Goal: Task Accomplishment & Management: Manage account settings

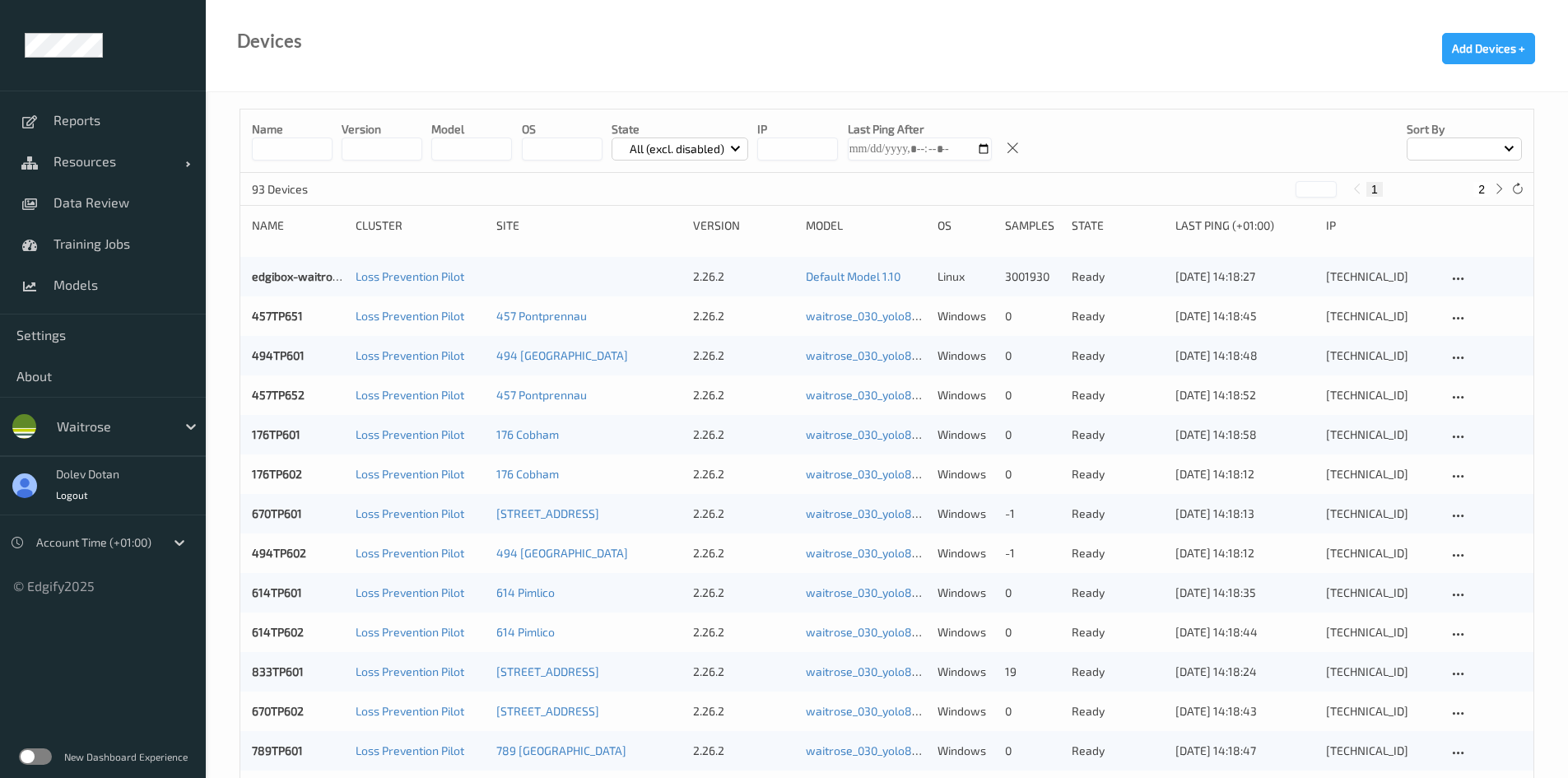
click at [20, 755] on label at bounding box center [36, 756] width 33 height 16
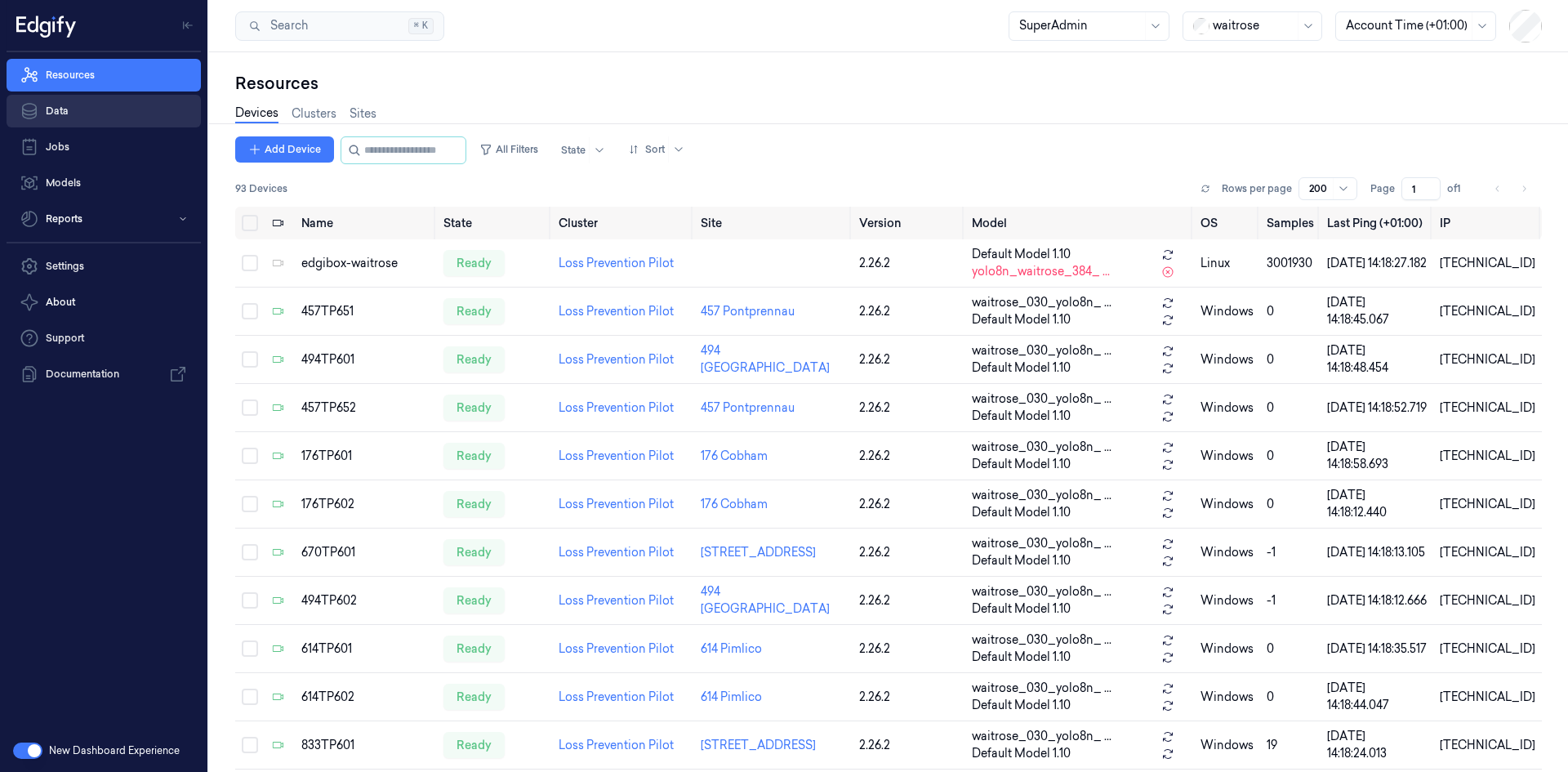
click at [99, 108] on link "Data" at bounding box center [104, 111] width 194 height 33
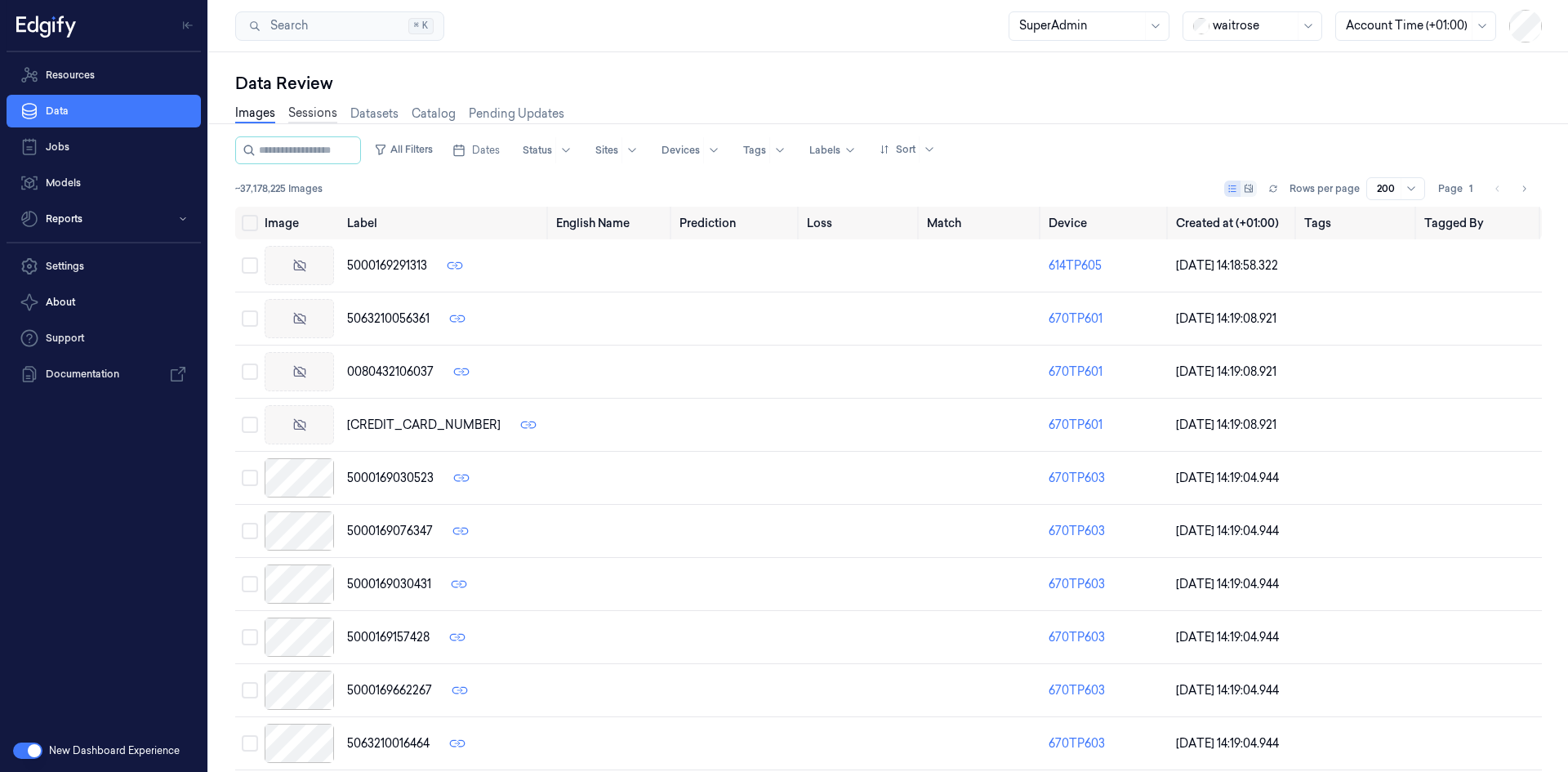
click at [319, 110] on link "Sessions" at bounding box center [312, 114] width 49 height 19
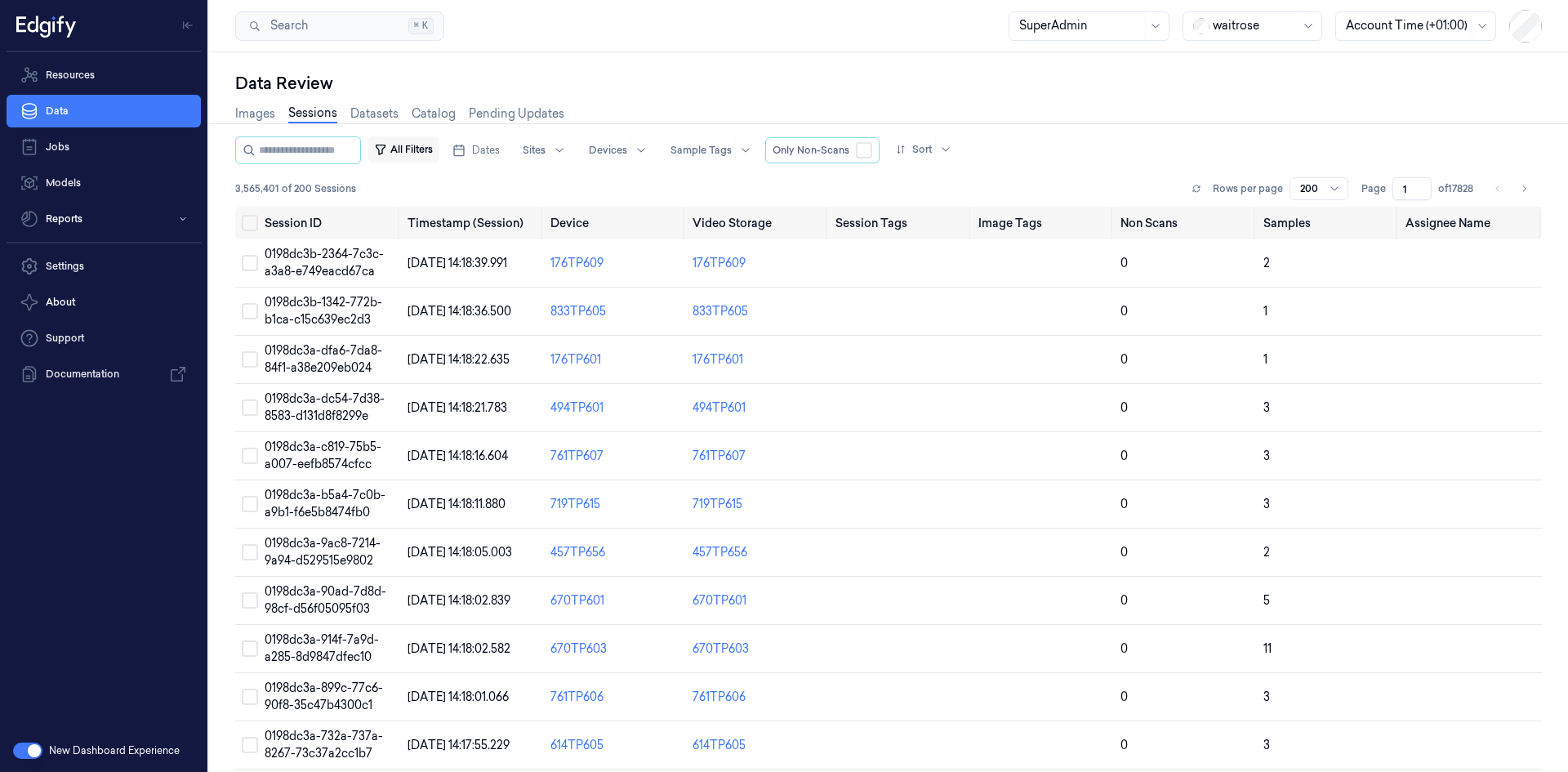
click at [429, 150] on button "All Filters" at bounding box center [403, 149] width 72 height 26
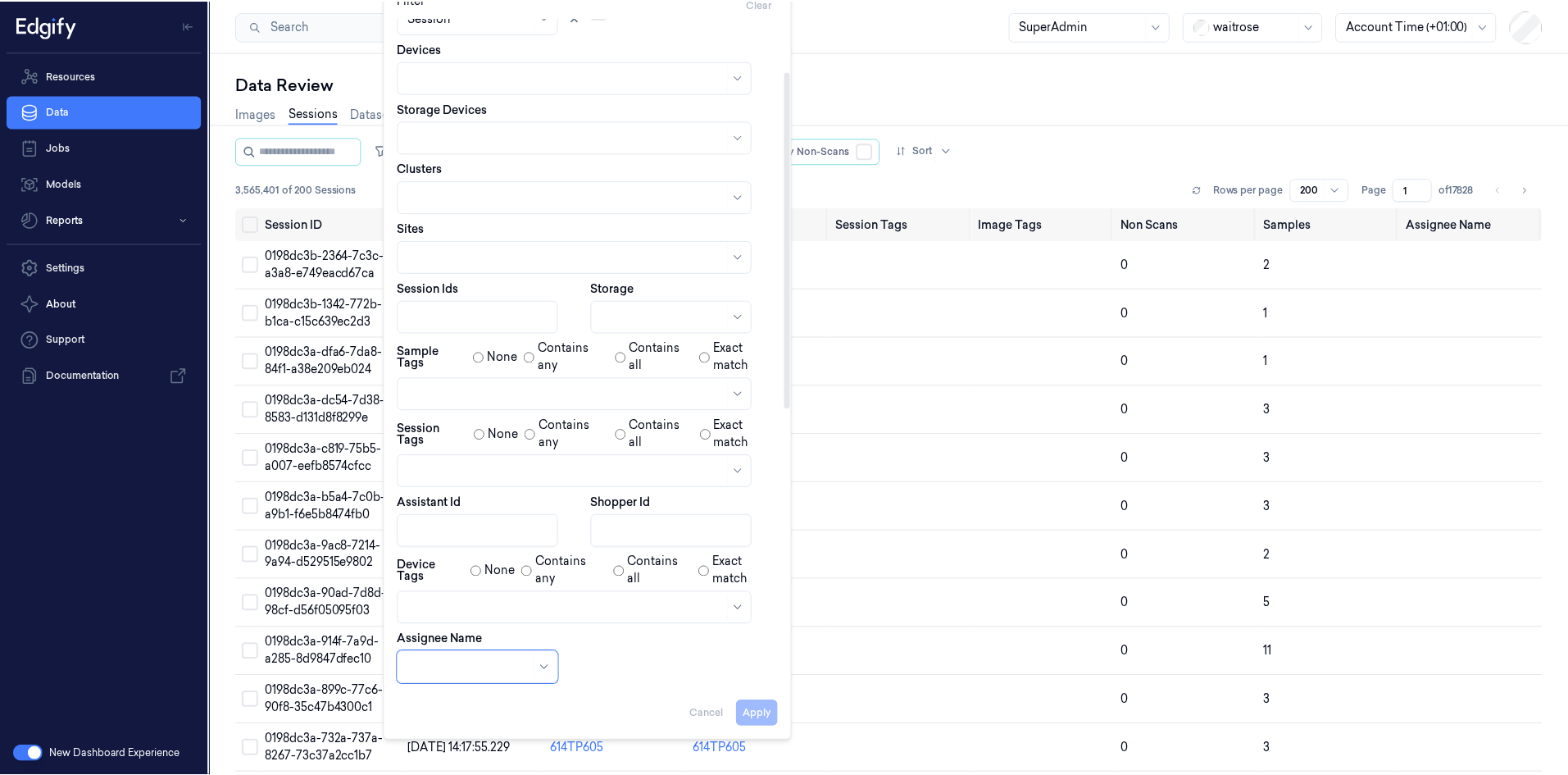
scroll to position [196, 0]
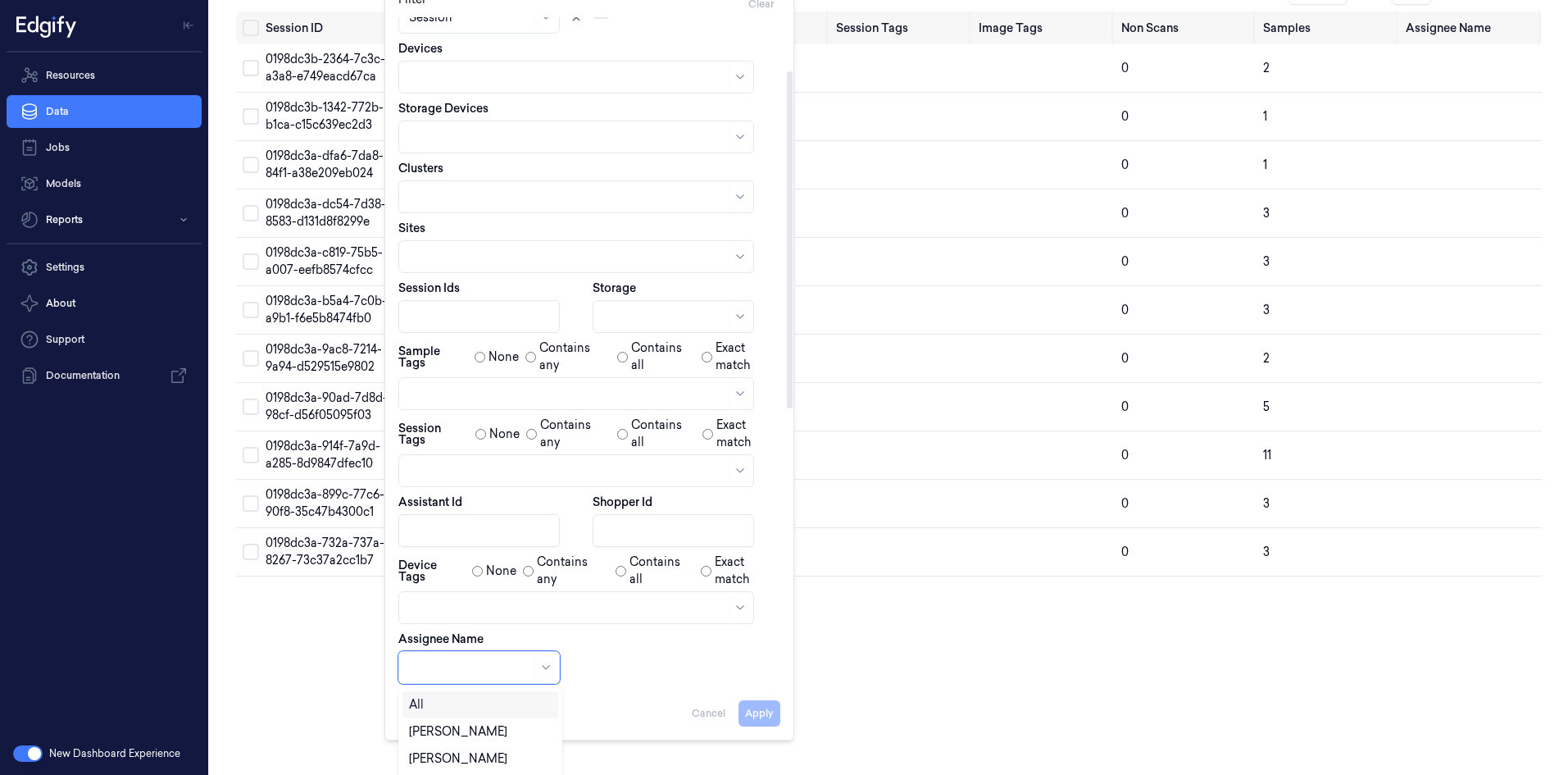
click at [450, 578] on body "Resources Data Jobs Models Reports Settings About Support Documentation New Das…" at bounding box center [784, 192] width 1568 height 775
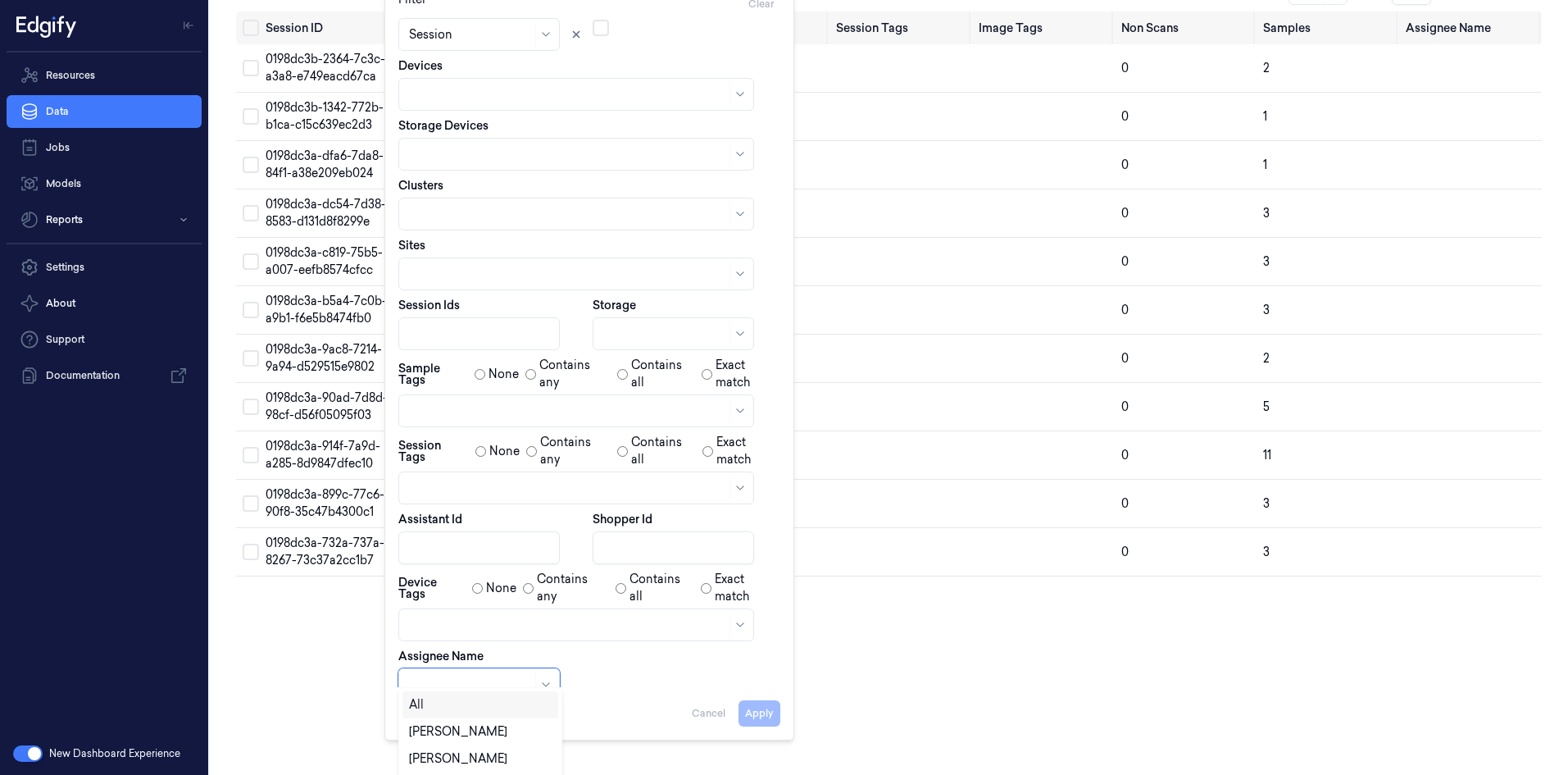
click at [444, 707] on div "All" at bounding box center [480, 705] width 143 height 17
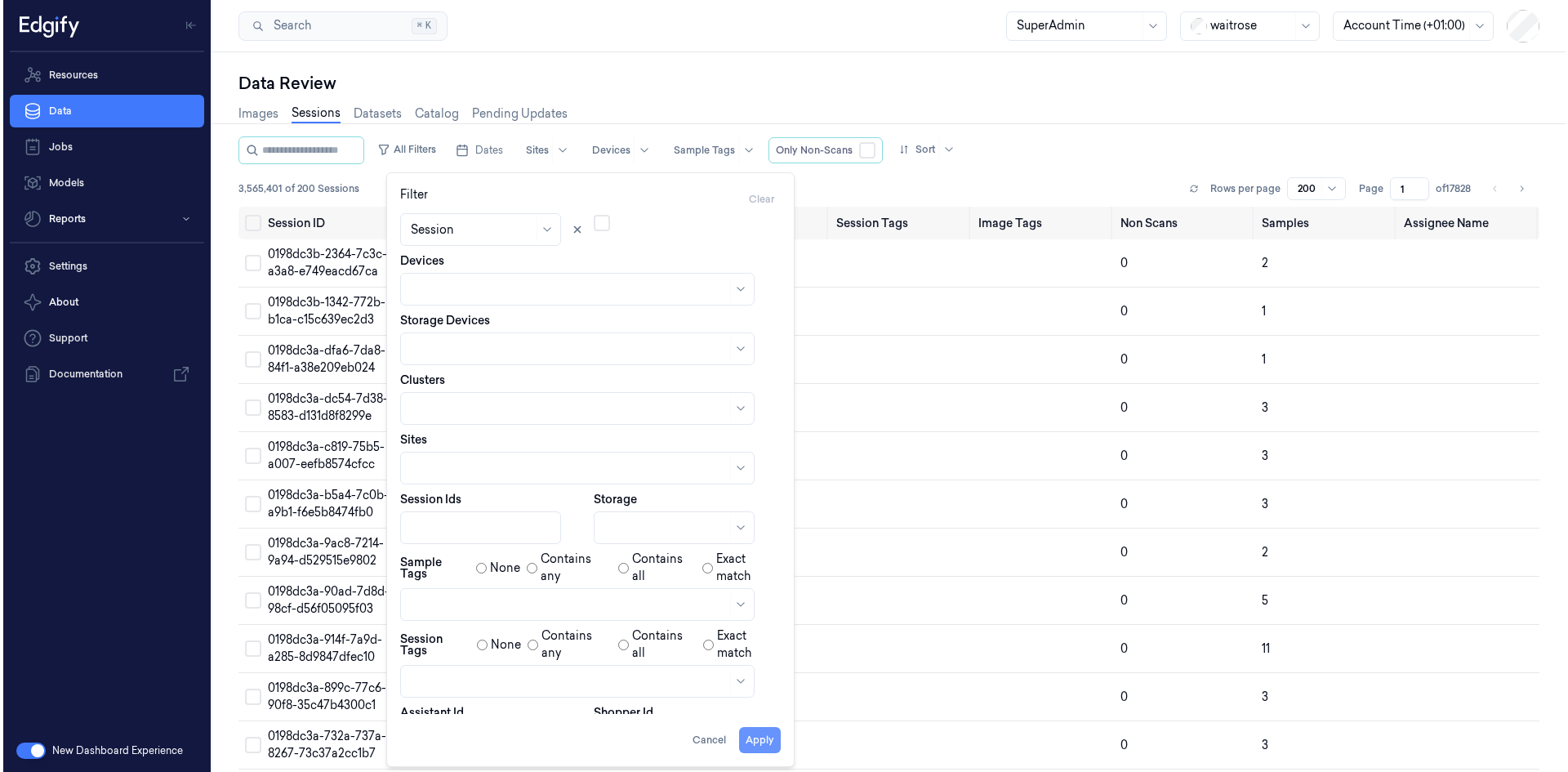
scroll to position [0, 0]
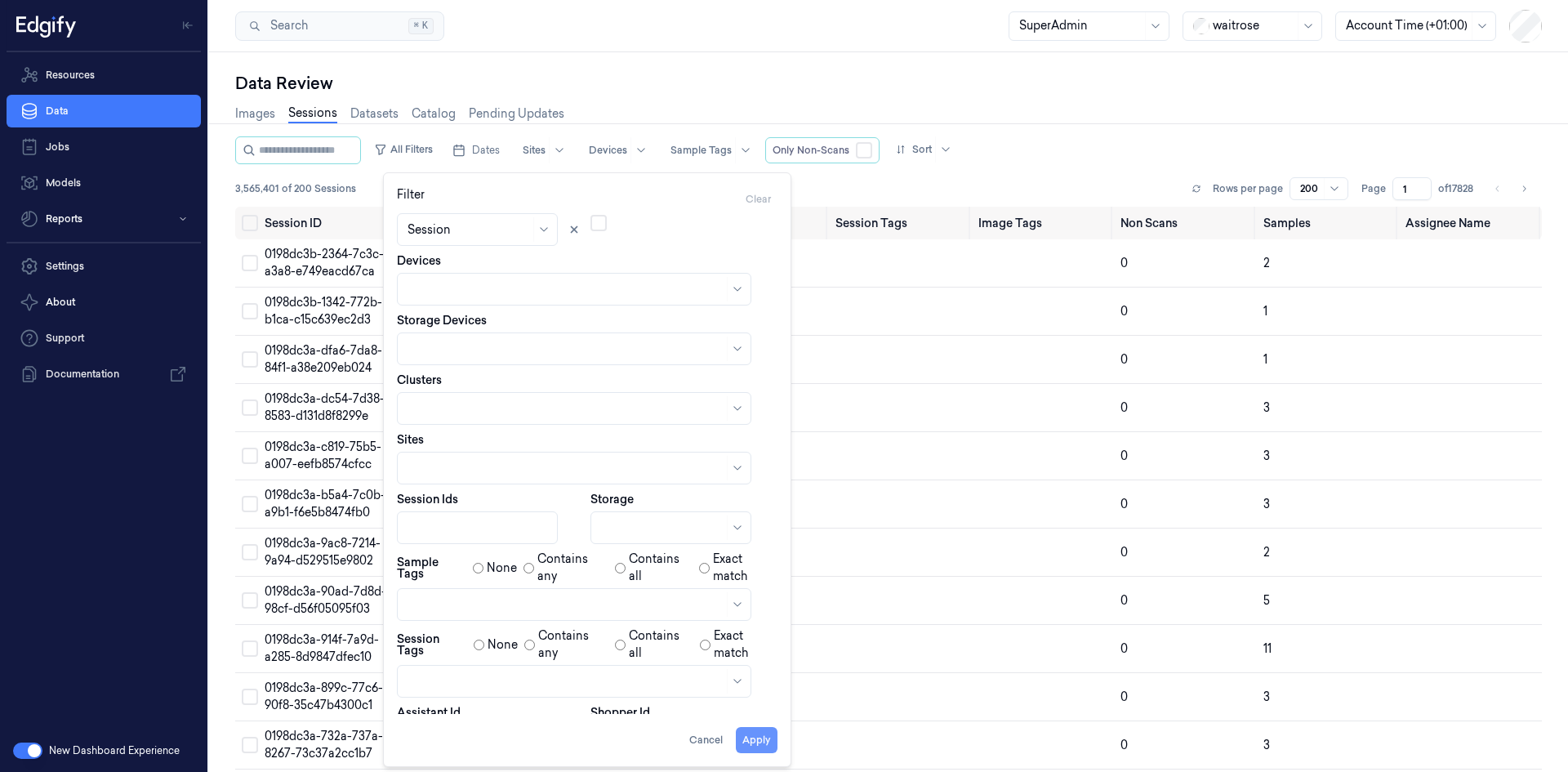
click at [752, 712] on div "Filter Clear Dates Pick a date Time Field Session Only Non-Scans Devices Storag…" at bounding box center [587, 470] width 380 height 567
click at [764, 741] on button "Apply" at bounding box center [756, 739] width 41 height 26
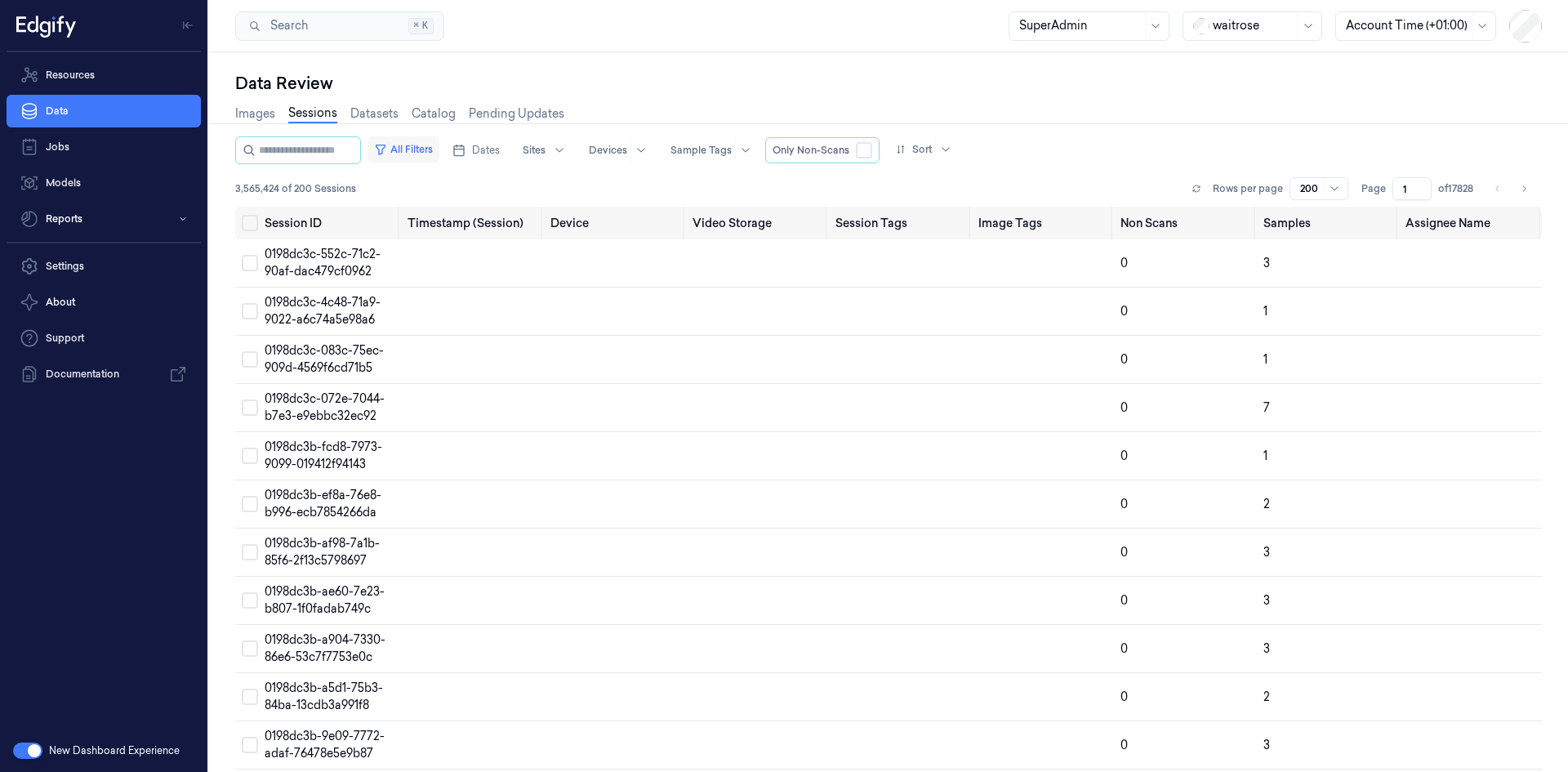
click at [428, 152] on button "All Filters" at bounding box center [403, 149] width 72 height 26
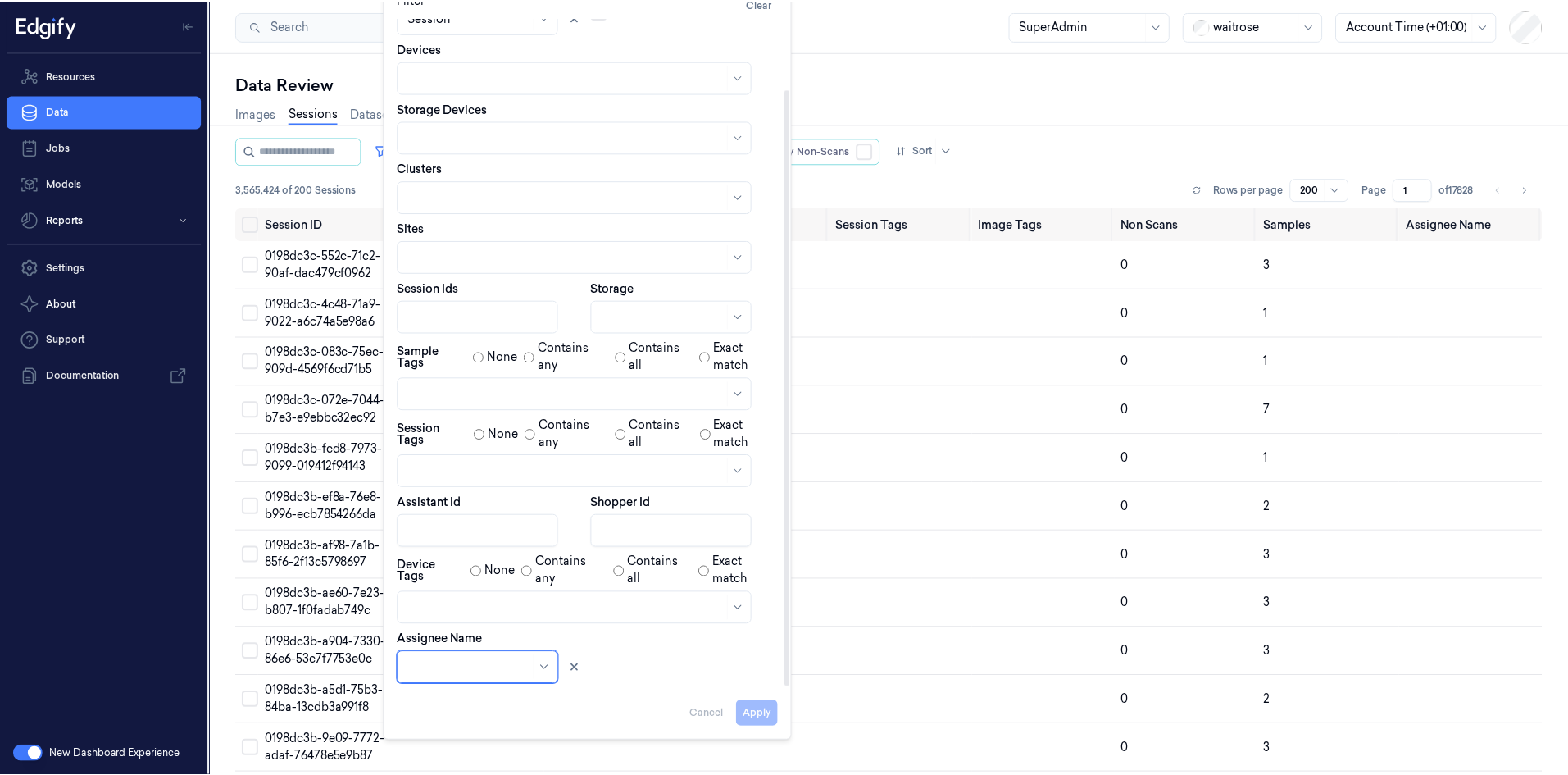
scroll to position [196, 0]
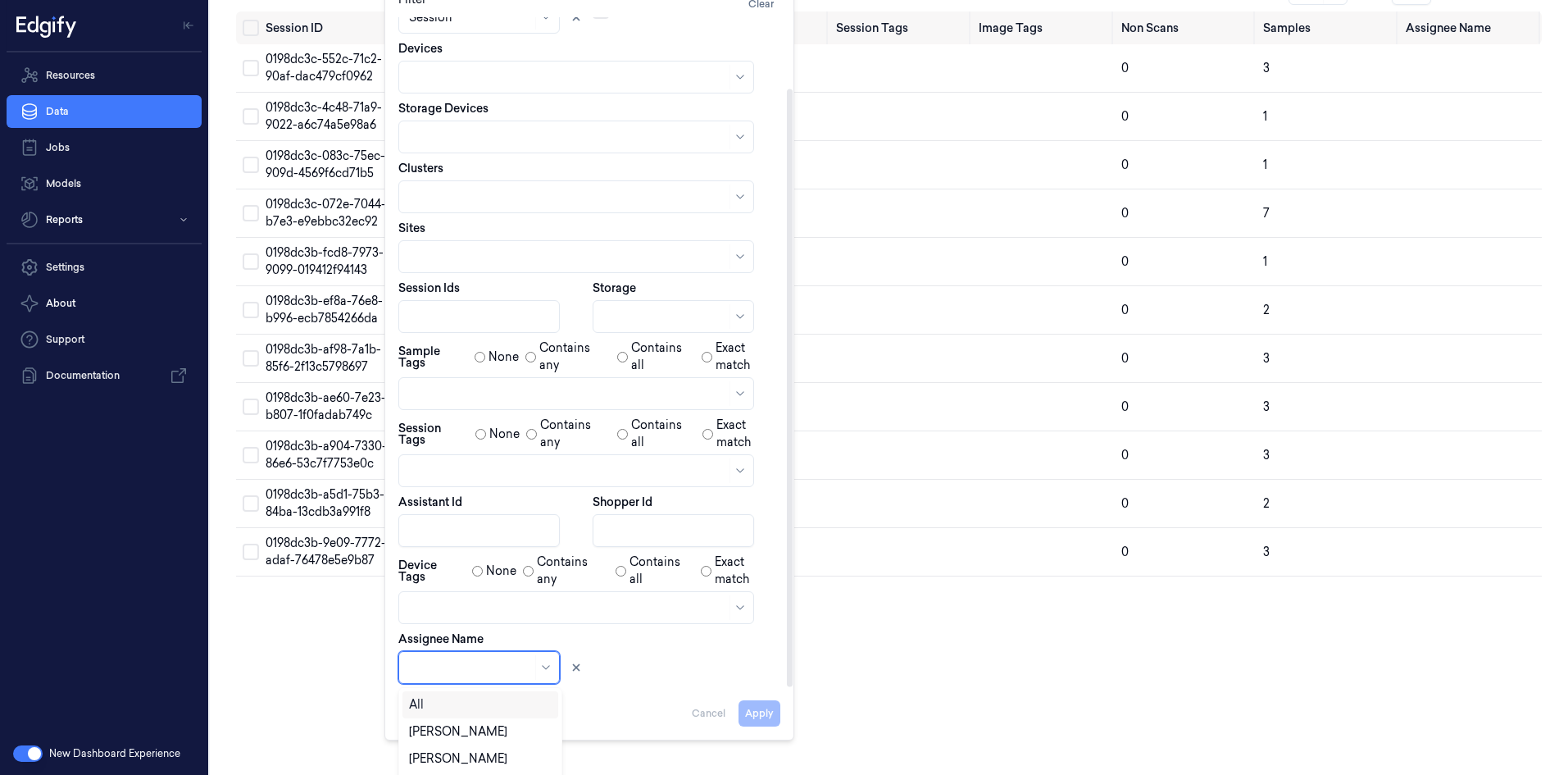
click at [514, 578] on body "Resources Data Jobs Models Reports Settings About Support Documentation New Das…" at bounding box center [784, 192] width 1568 height 775
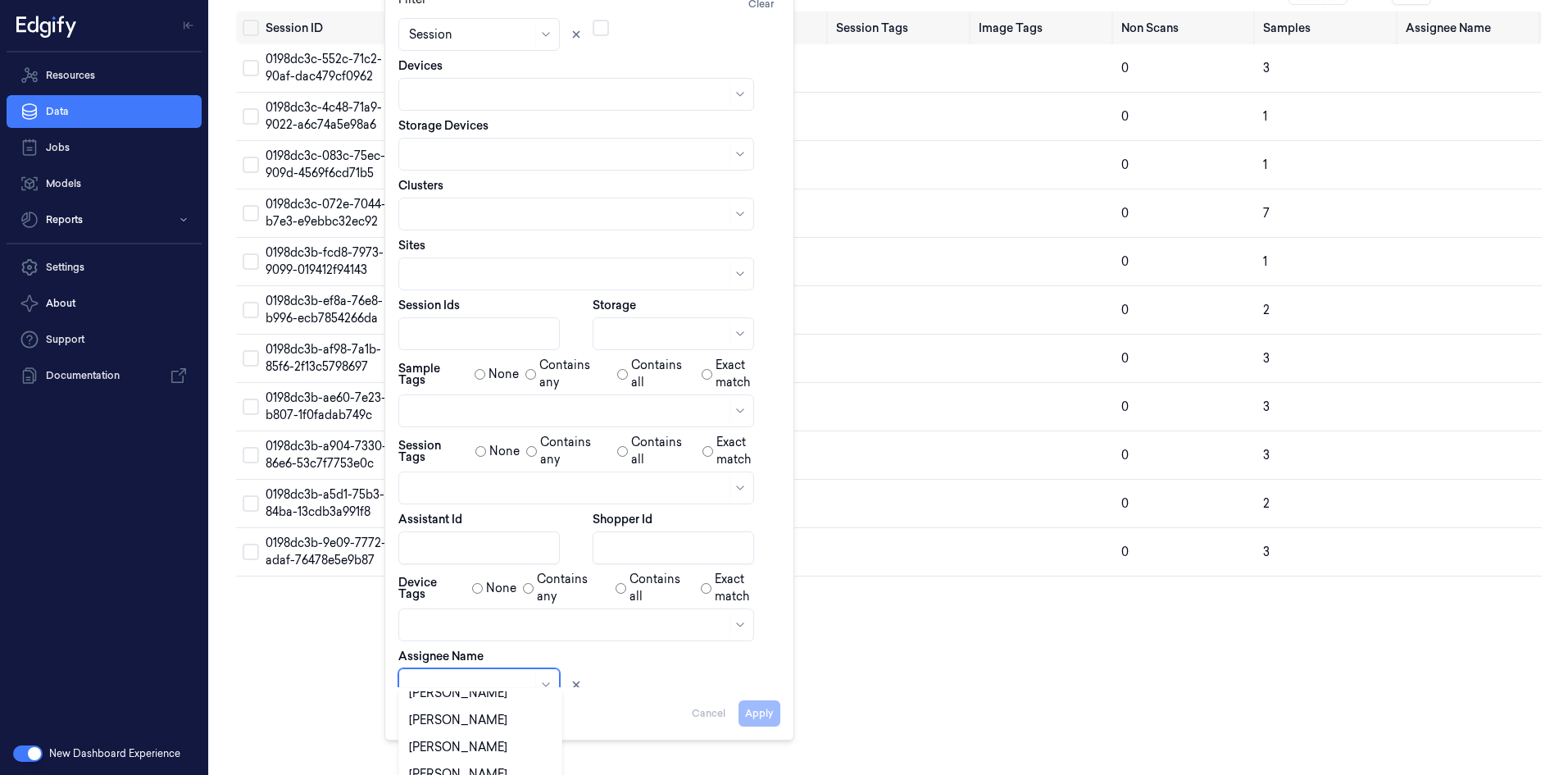
scroll to position [308, 0]
type input "re"
click at [500, 706] on div "[PERSON_NAME]" at bounding box center [480, 705] width 143 height 17
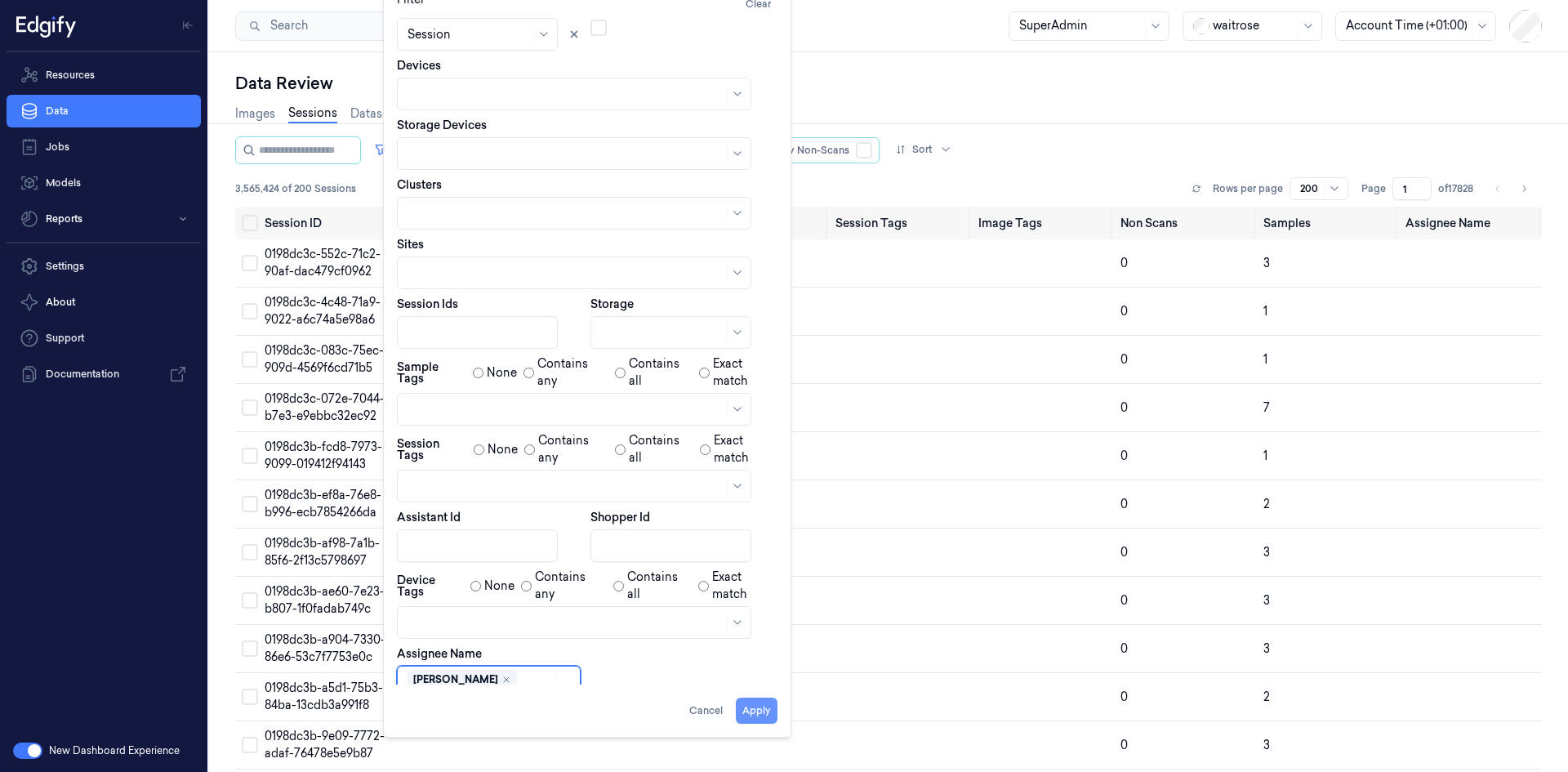
click at [772, 712] on div "Filter Clear Dates Pick a date Time Field Session Only Non-Scans Devices Storag…" at bounding box center [587, 357] width 380 height 733
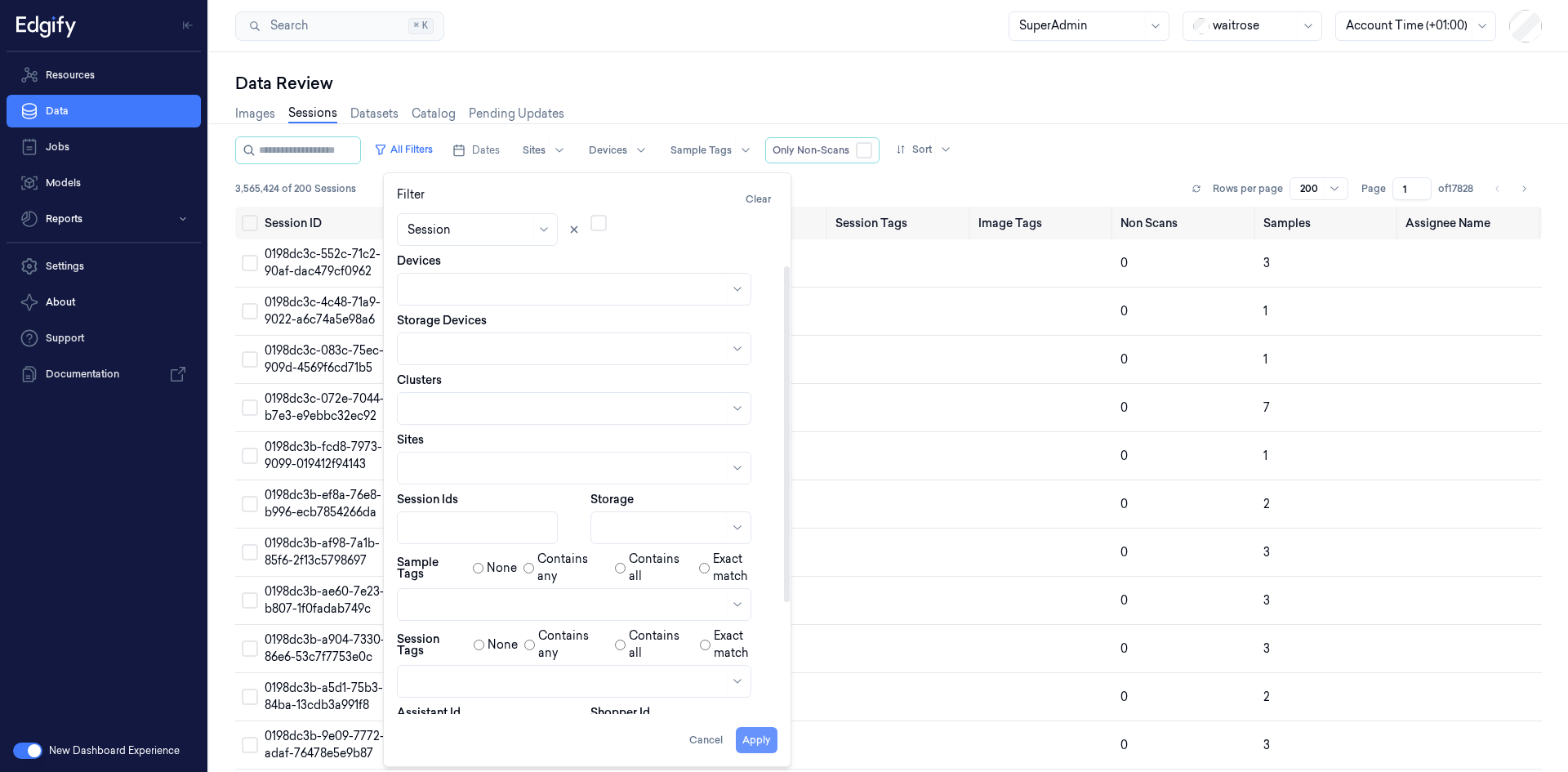
click at [763, 744] on button "Apply" at bounding box center [756, 739] width 41 height 26
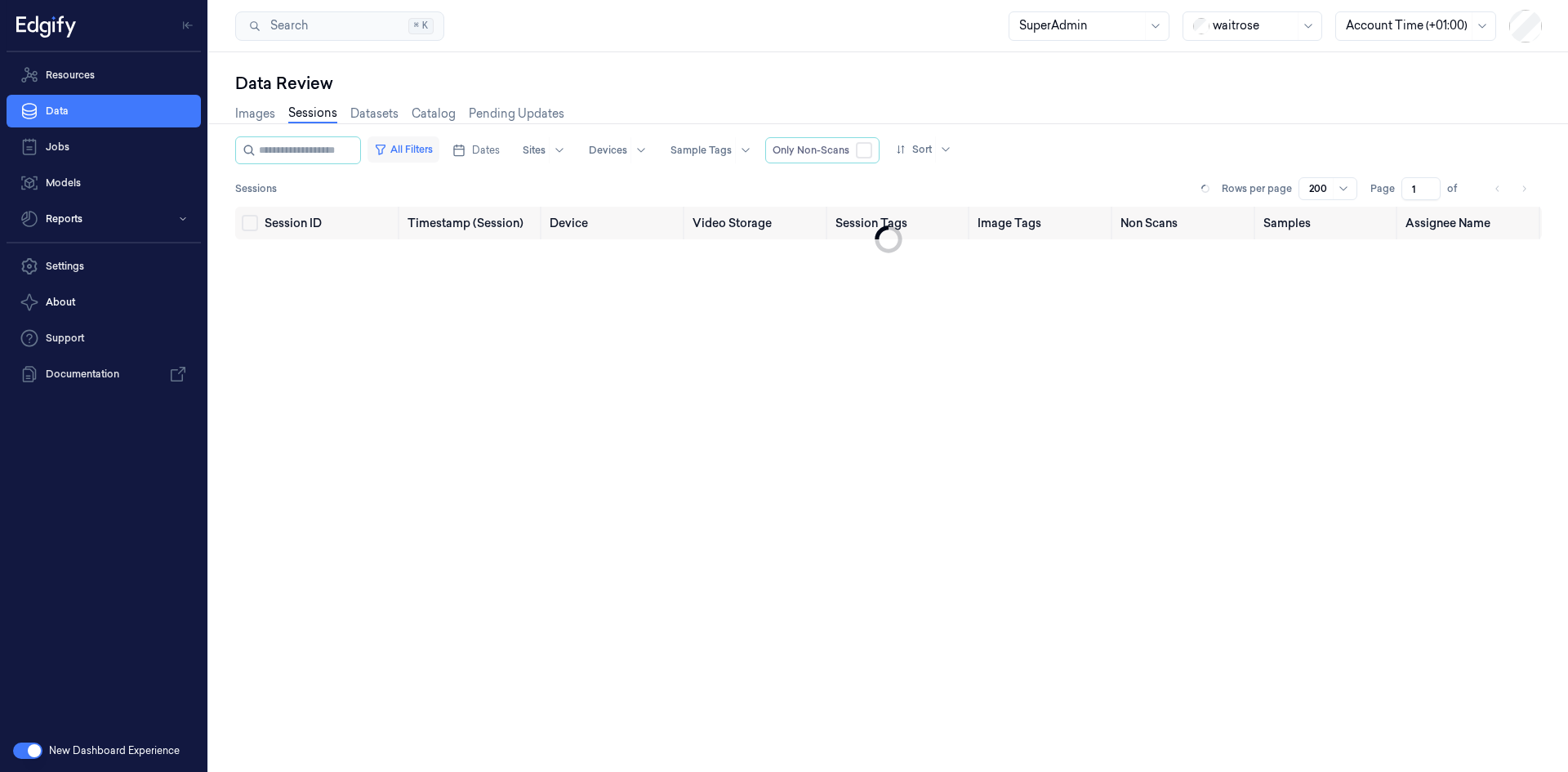
click at [431, 150] on button "All Filters" at bounding box center [403, 149] width 72 height 26
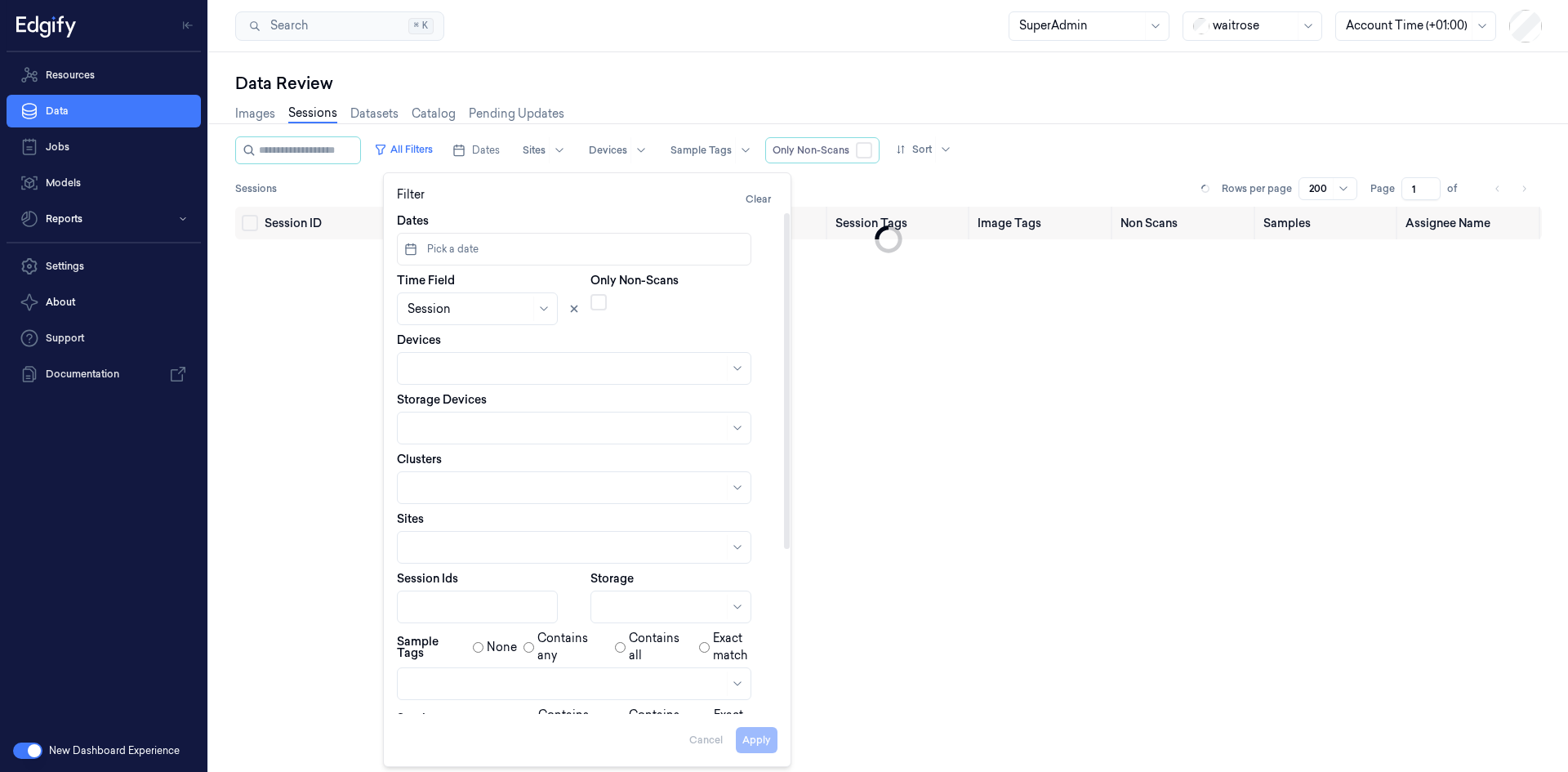
click at [523, 259] on button "Pick a date" at bounding box center [573, 249] width 354 height 33
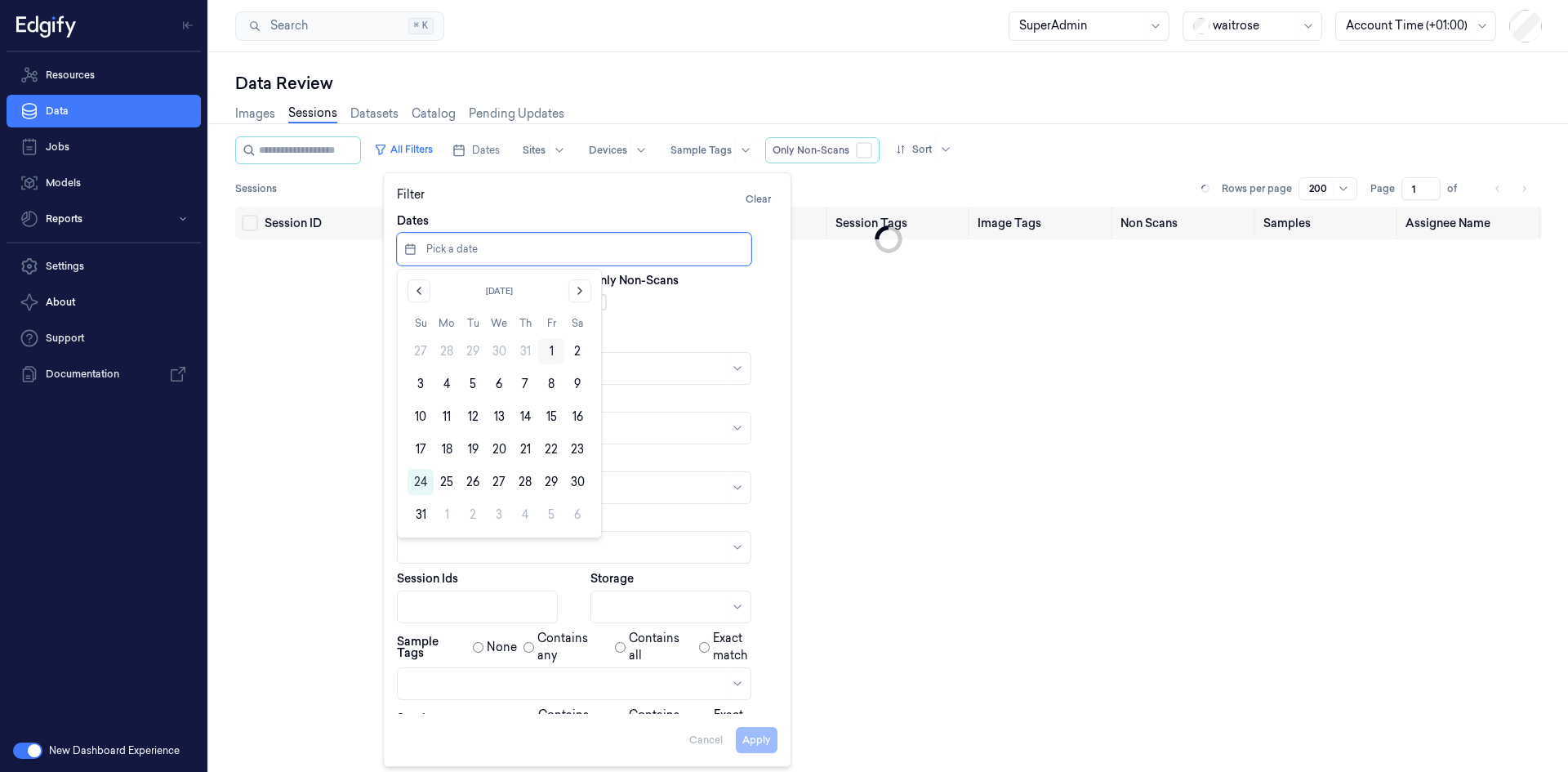
click at [553, 351] on button "1" at bounding box center [550, 350] width 26 height 26
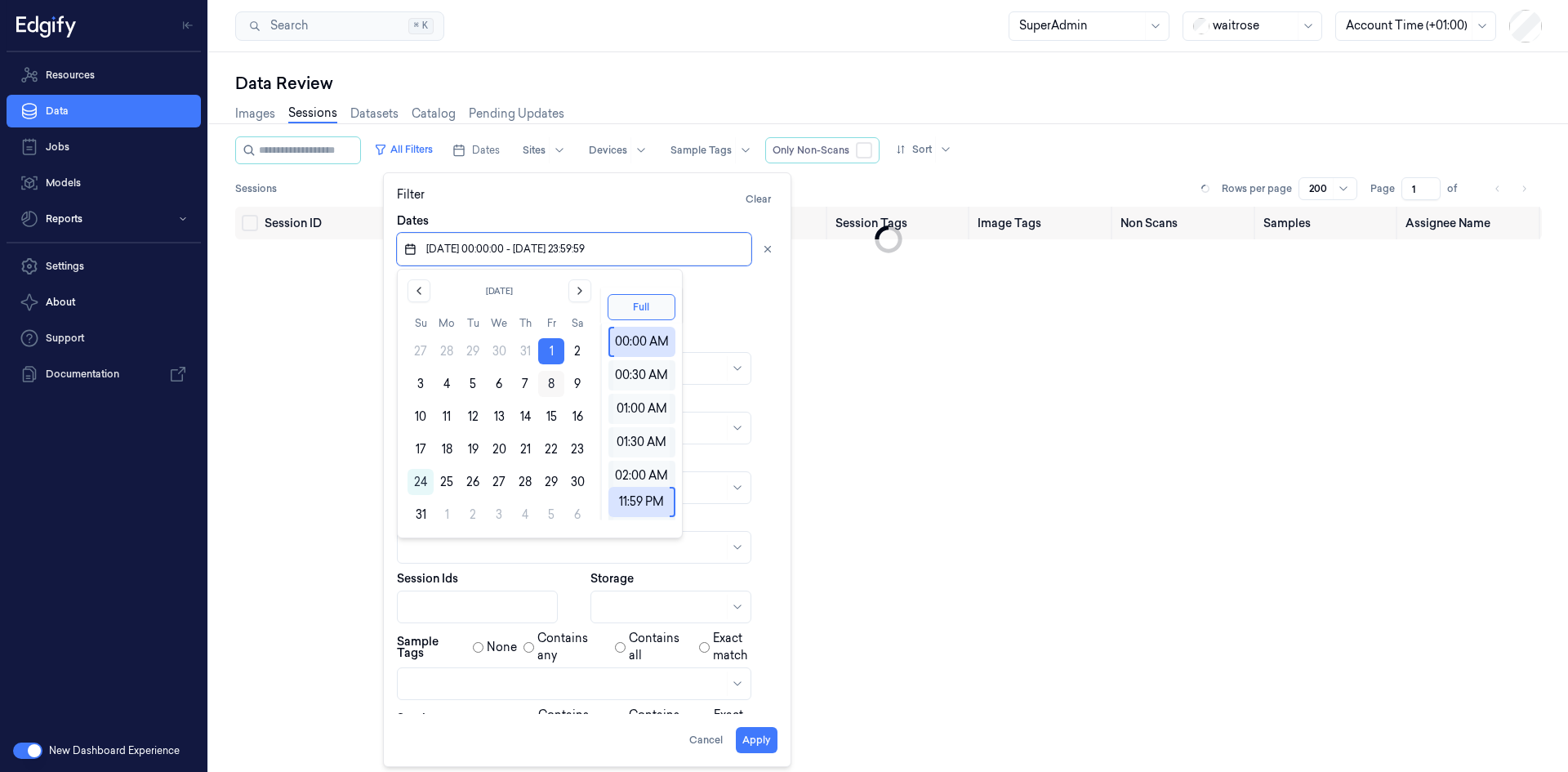
click at [547, 391] on button "8" at bounding box center [550, 383] width 26 height 26
type input "[DATE] 00:00:00 - [DATE] 23:59:59"
click at [754, 744] on button "Apply" at bounding box center [756, 739] width 41 height 26
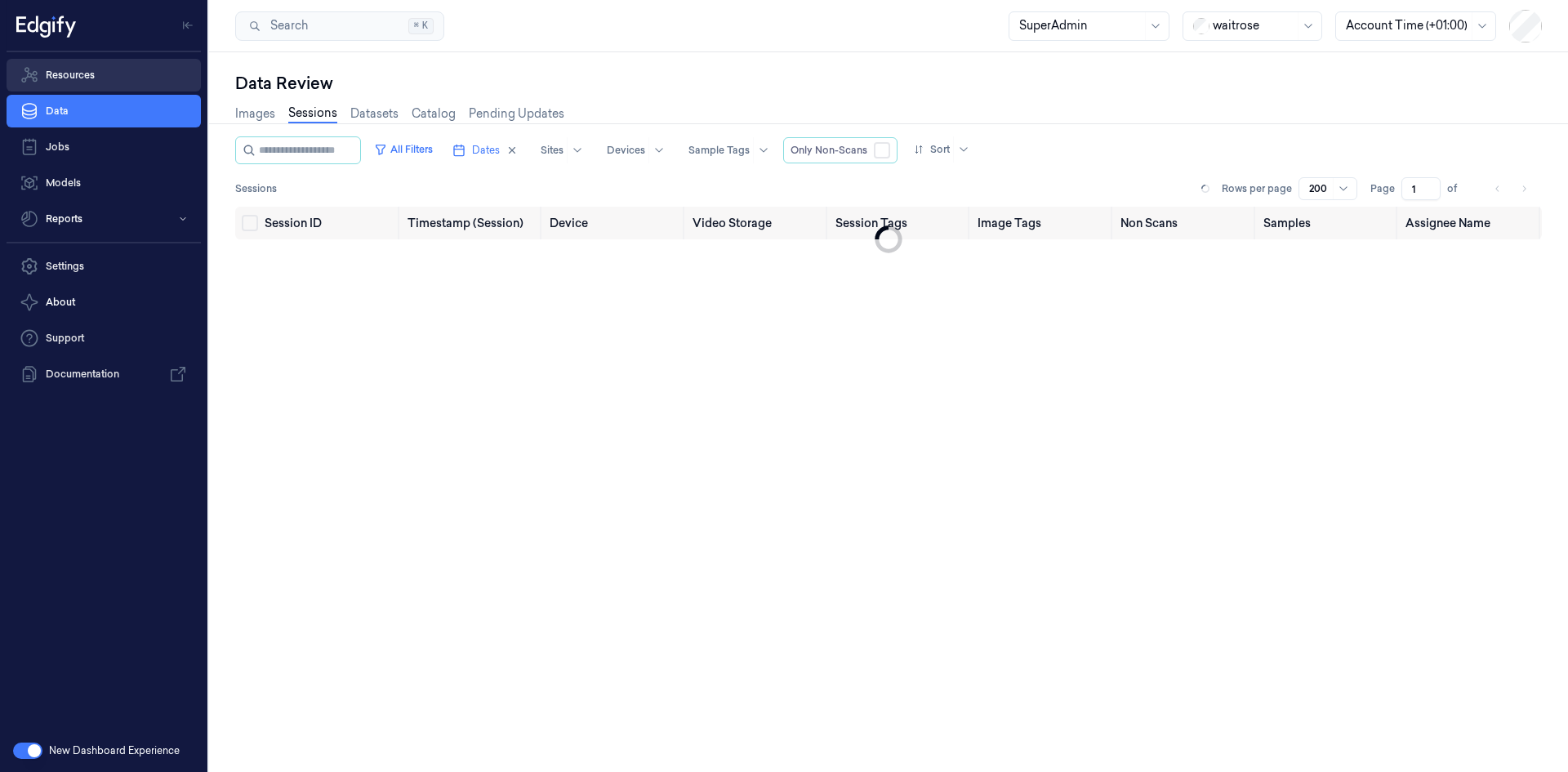
click at [123, 79] on link "Resources" at bounding box center [104, 75] width 194 height 33
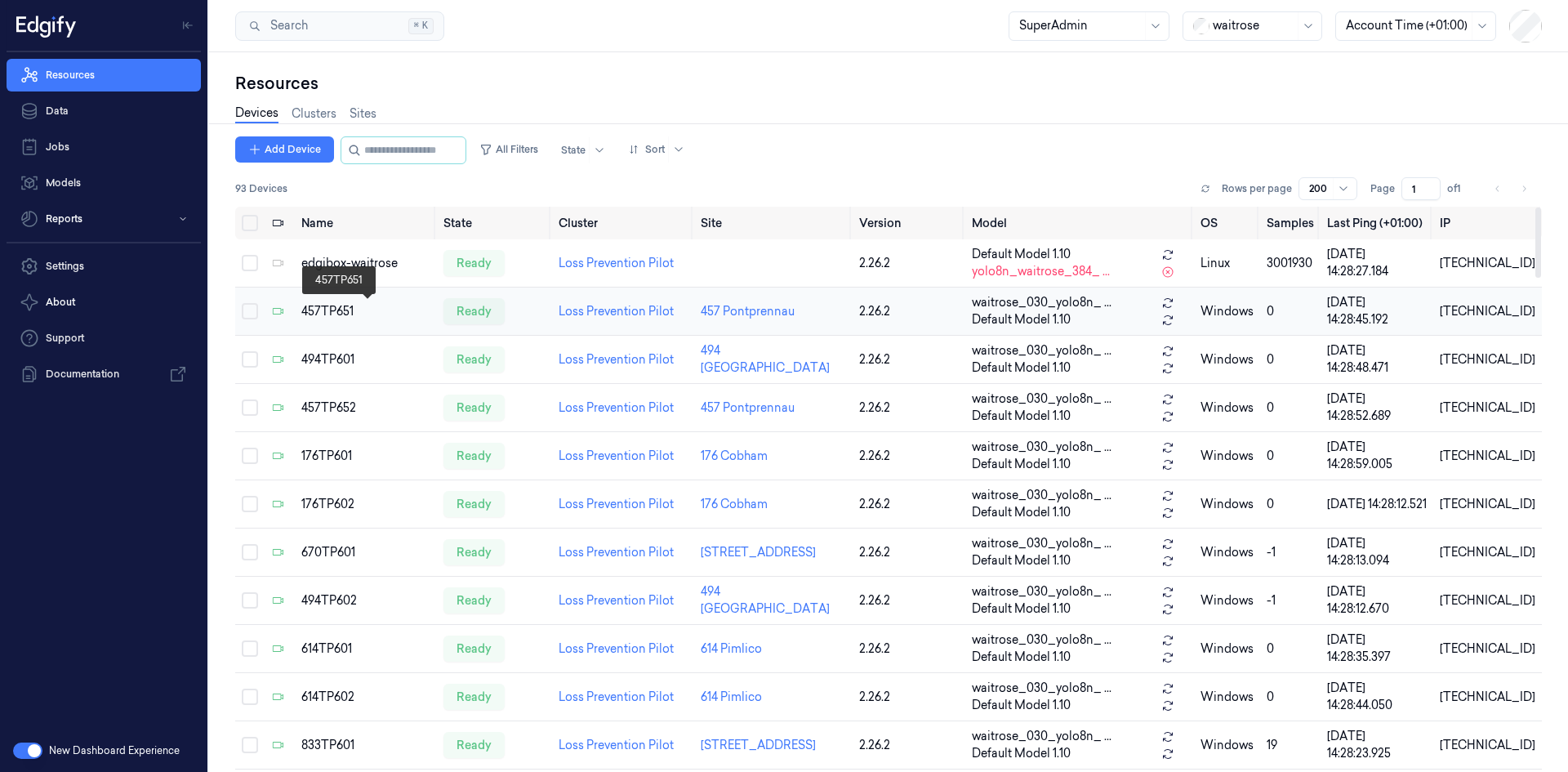
click at [335, 312] on div "457TP651" at bounding box center [366, 311] width 129 height 17
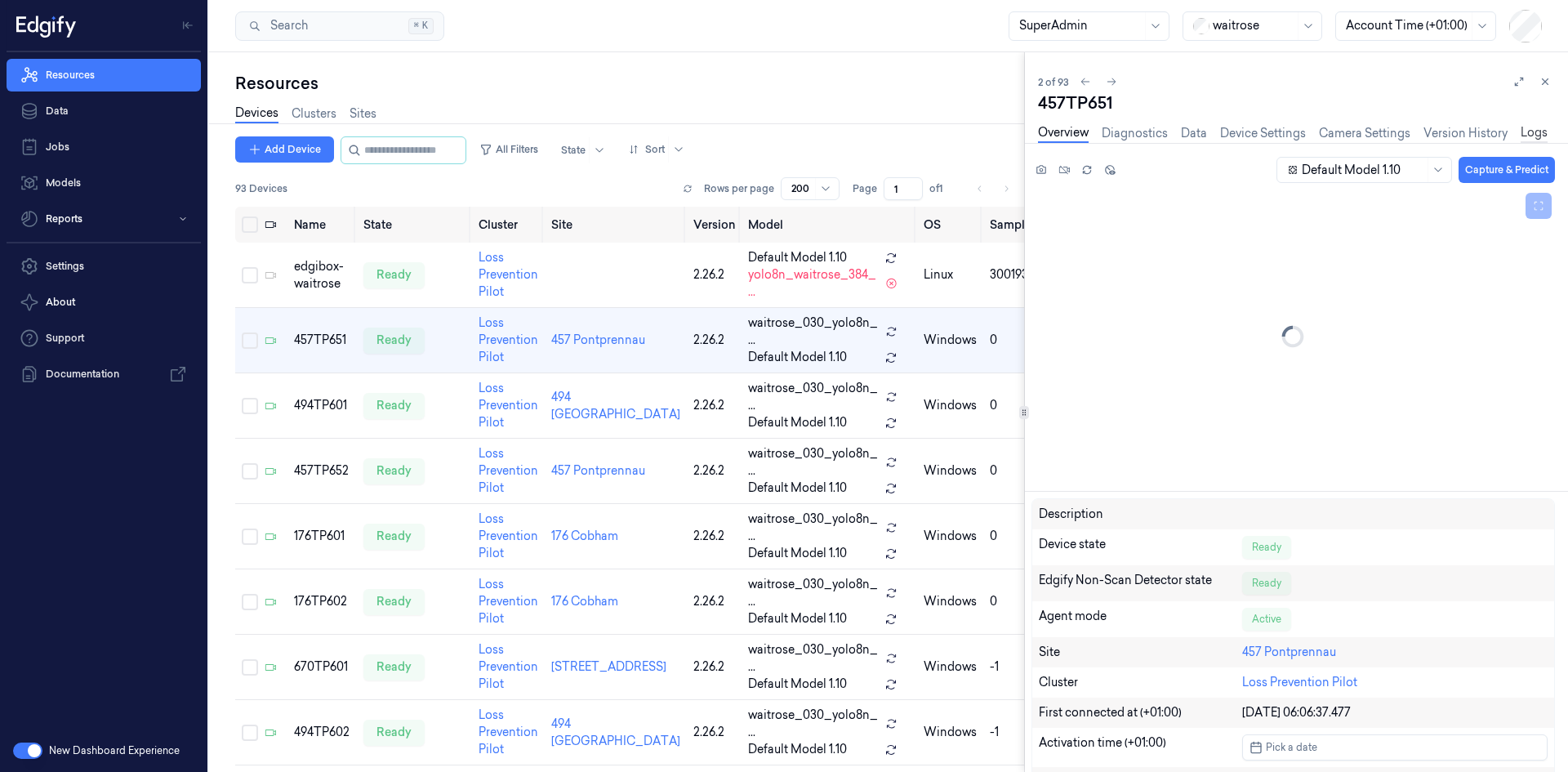
click at [1537, 140] on link "Logs" at bounding box center [1533, 133] width 27 height 19
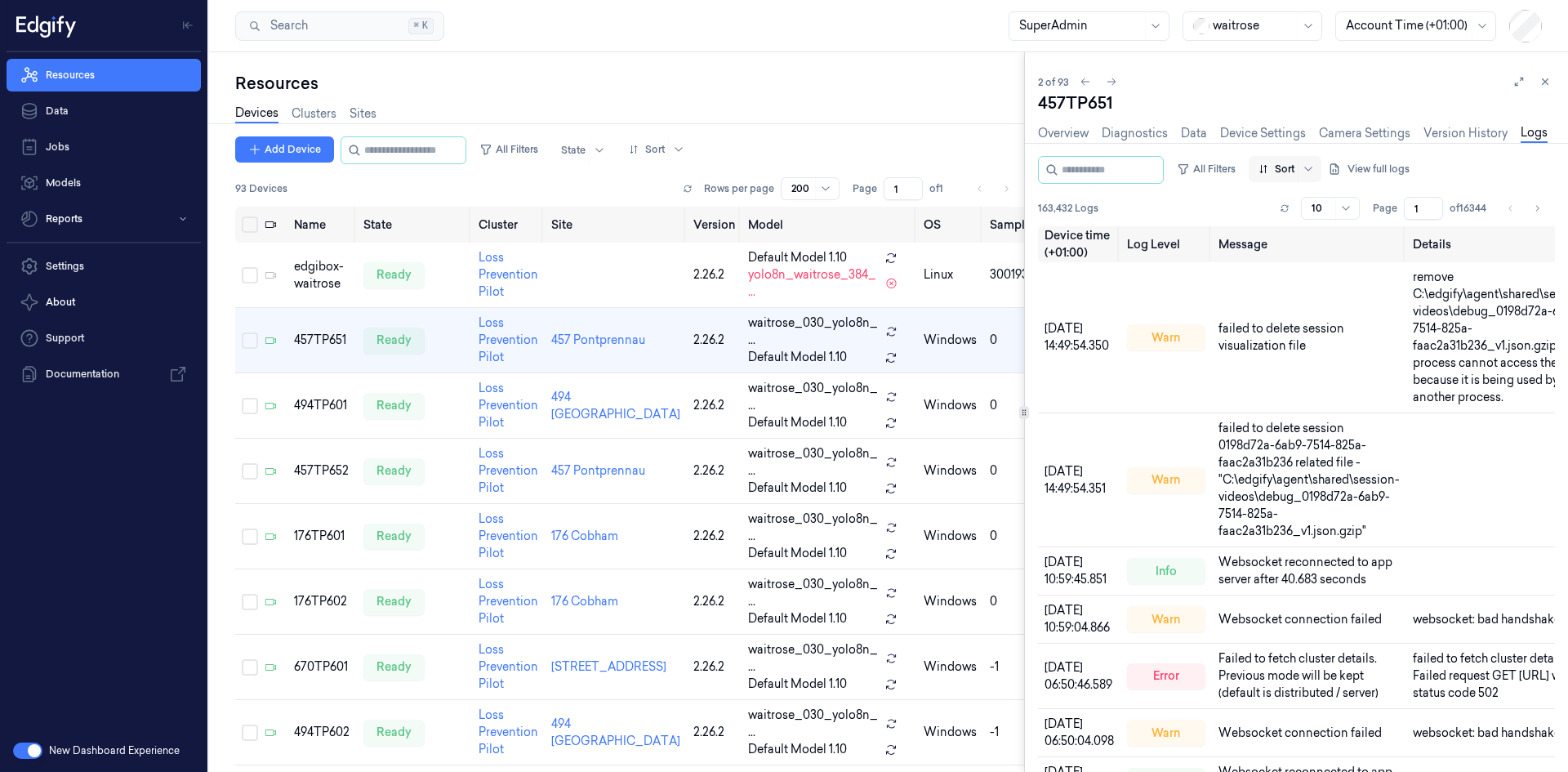
click at [1317, 174] on div at bounding box center [1307, 168] width 20 height 26
click at [58, 258] on link "Settings" at bounding box center [104, 266] width 194 height 33
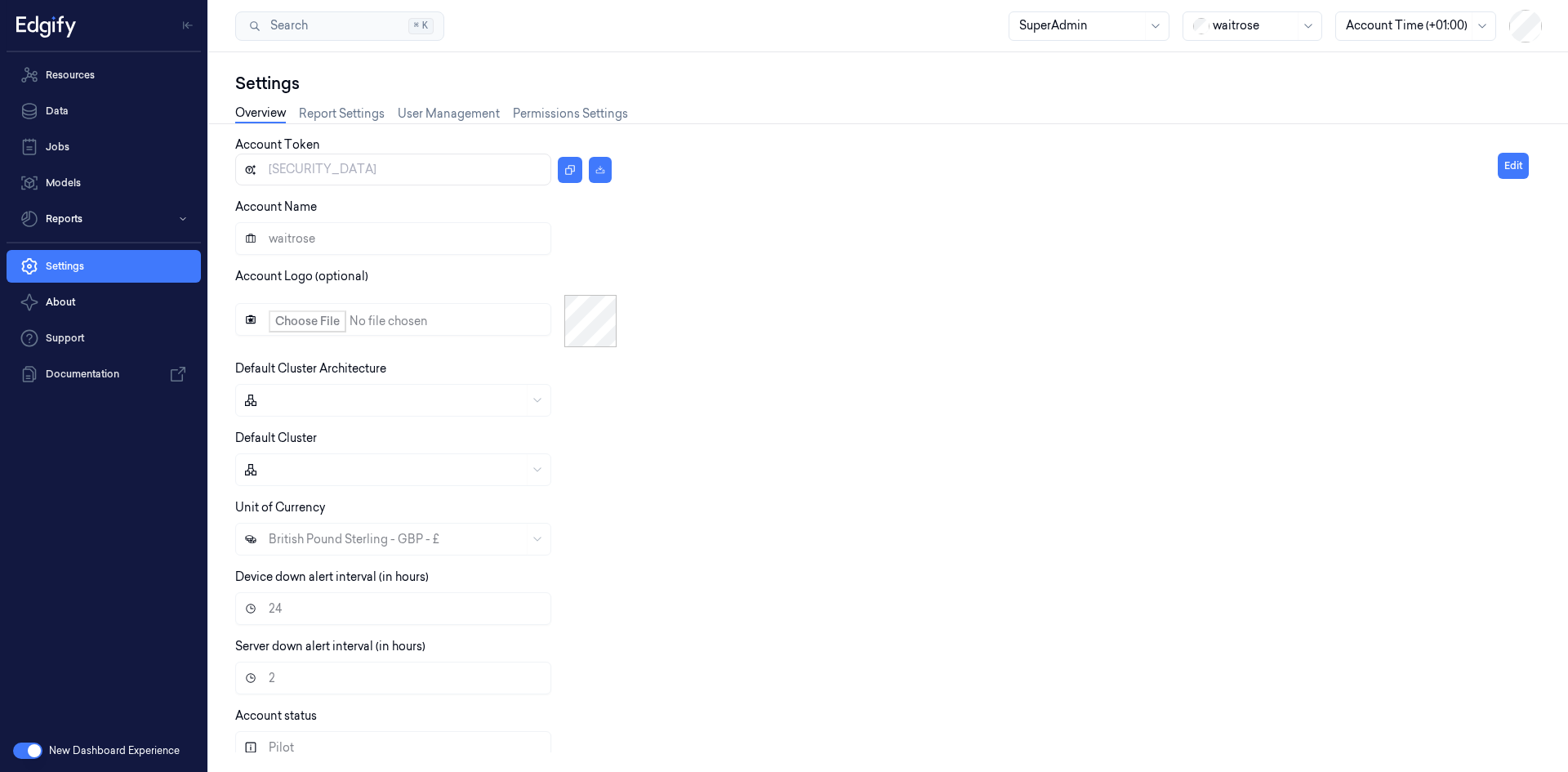
click at [29, 756] on button "button" at bounding box center [28, 750] width 30 height 16
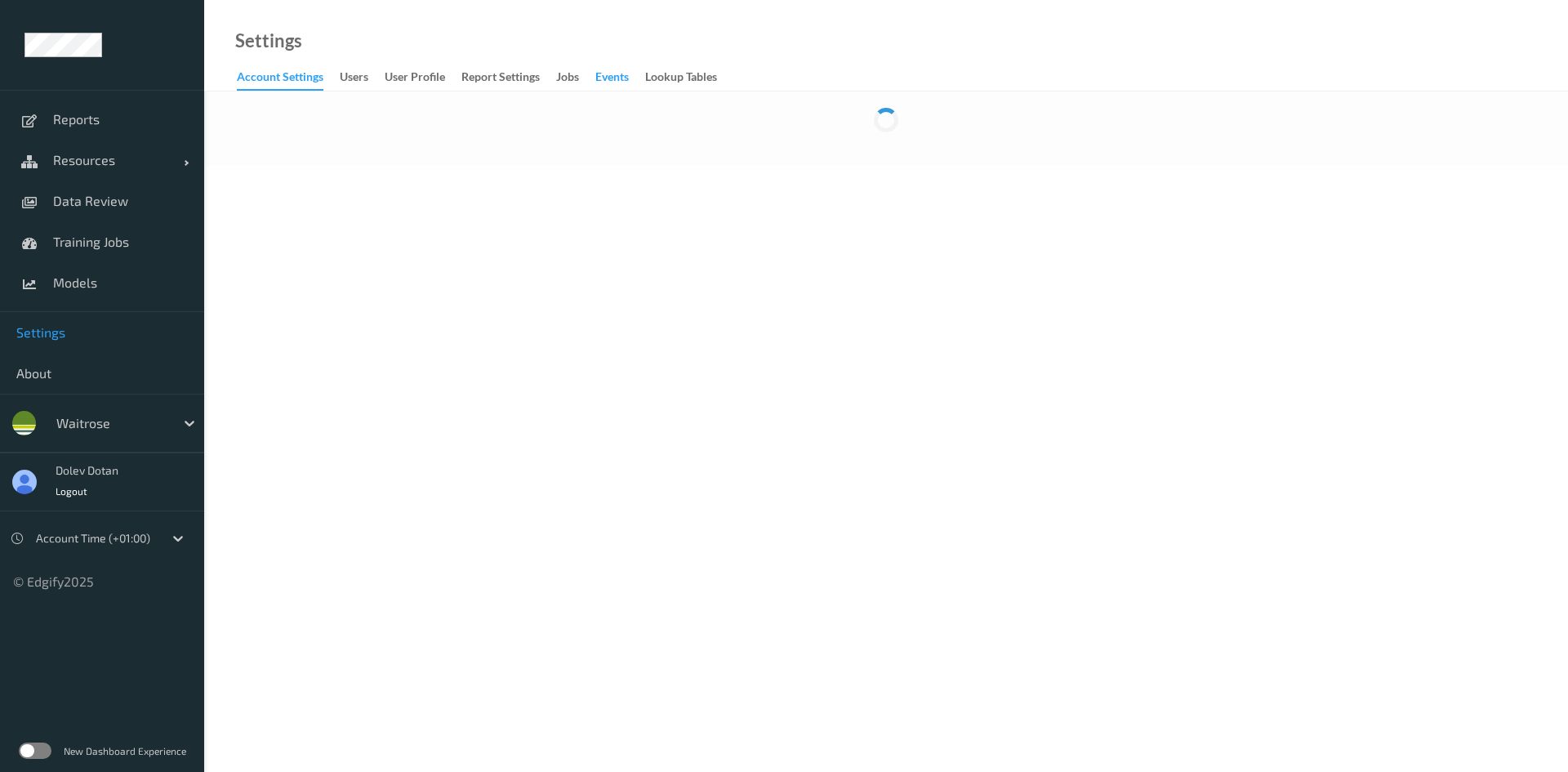
click at [610, 82] on div "events" at bounding box center [612, 78] width 34 height 20
